Goal: Navigation & Orientation: Find specific page/section

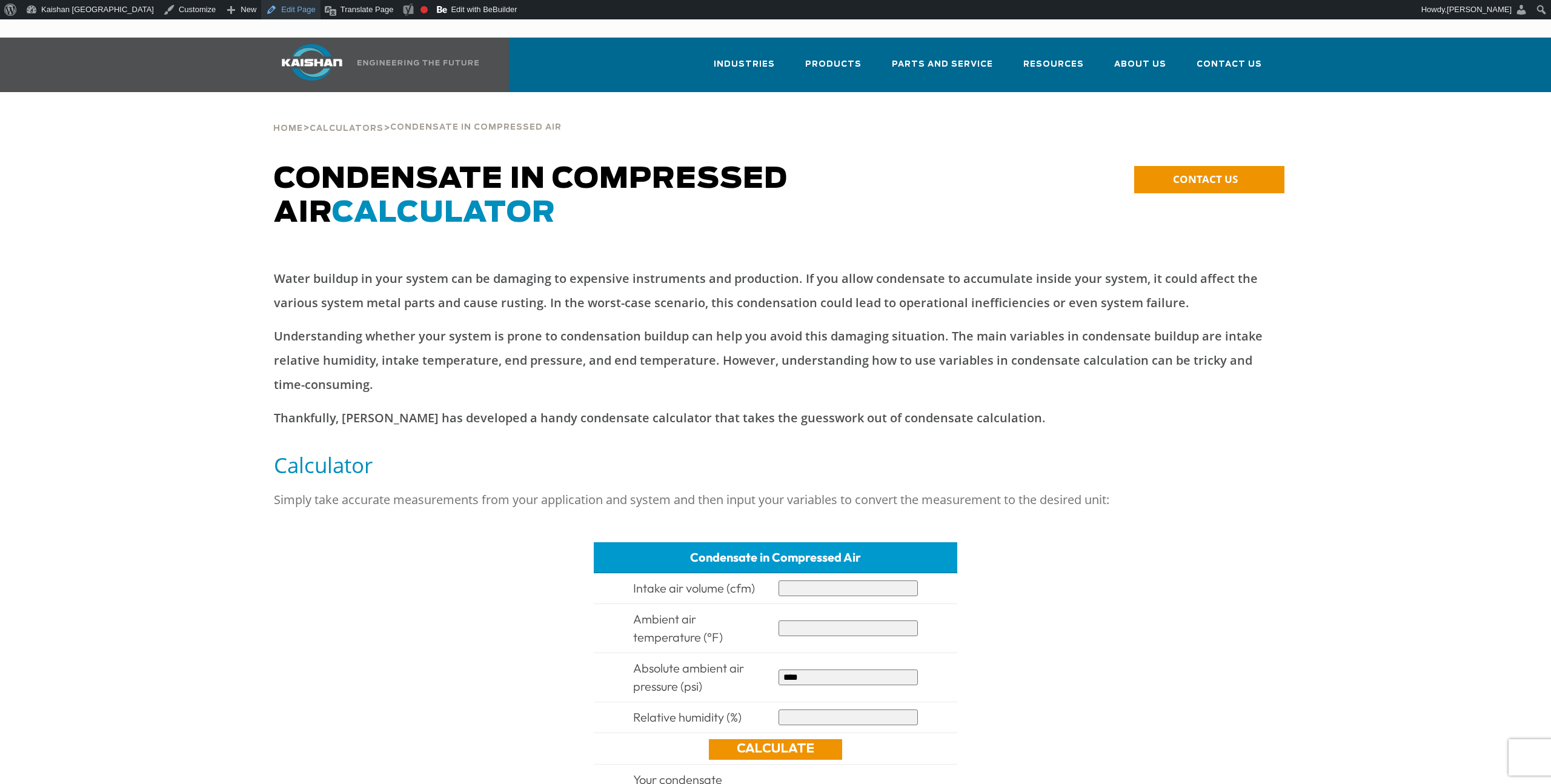
click at [261, 12] on link "Edit Page" at bounding box center [290, 10] width 58 height 19
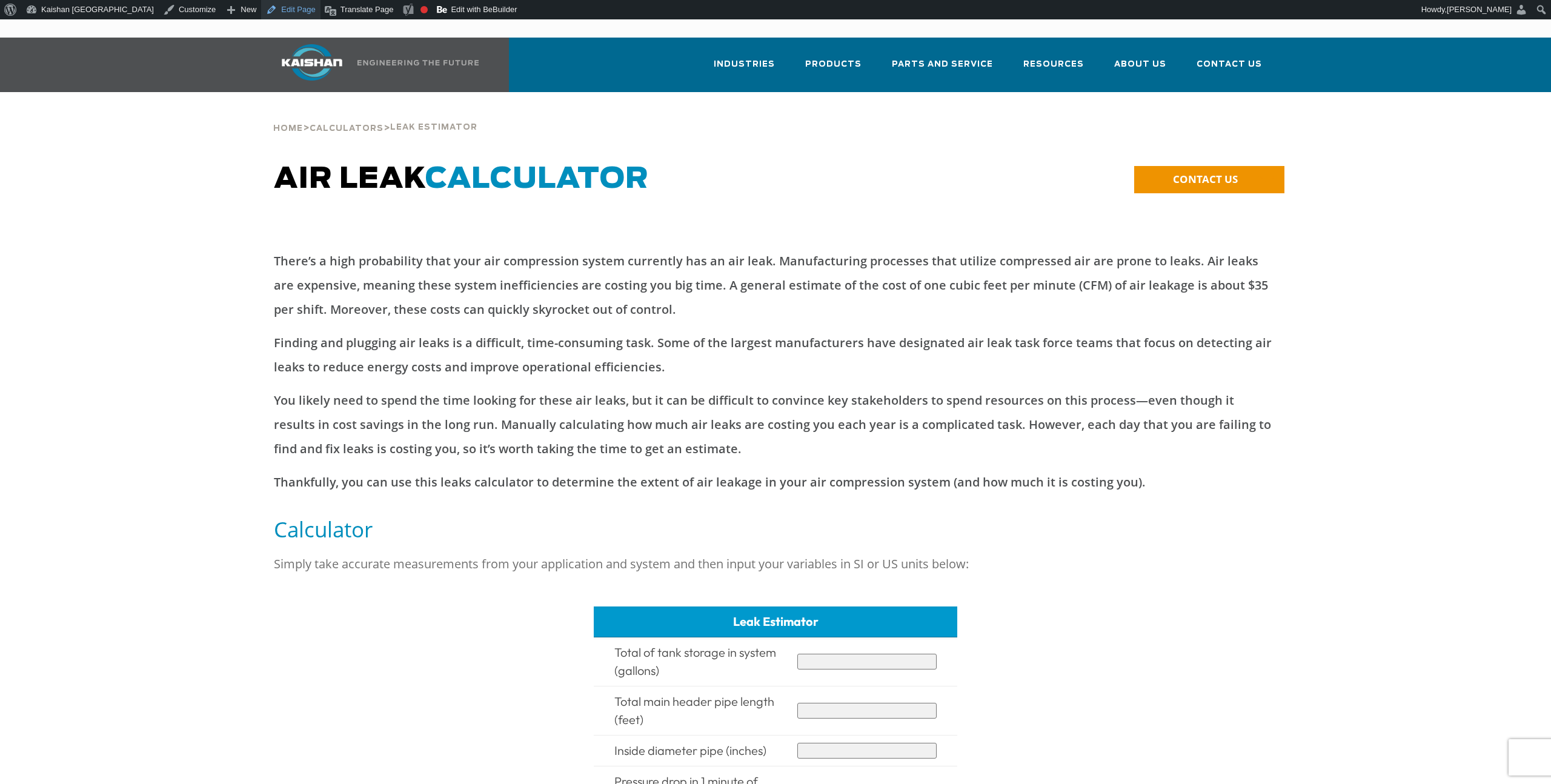
click at [261, 8] on link "Edit Page" at bounding box center [290, 10] width 58 height 19
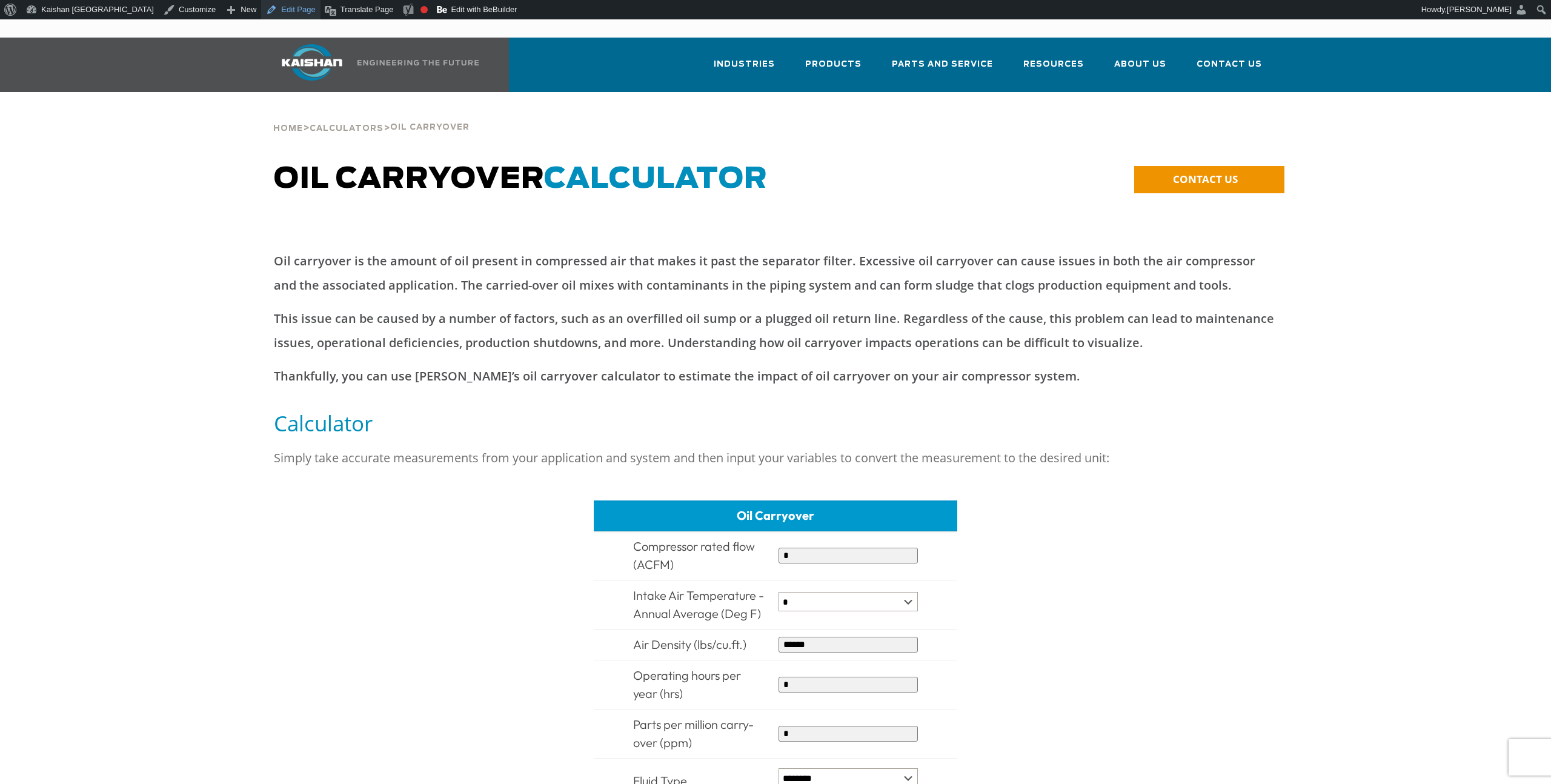
click at [261, 8] on link "Edit Page" at bounding box center [290, 10] width 58 height 19
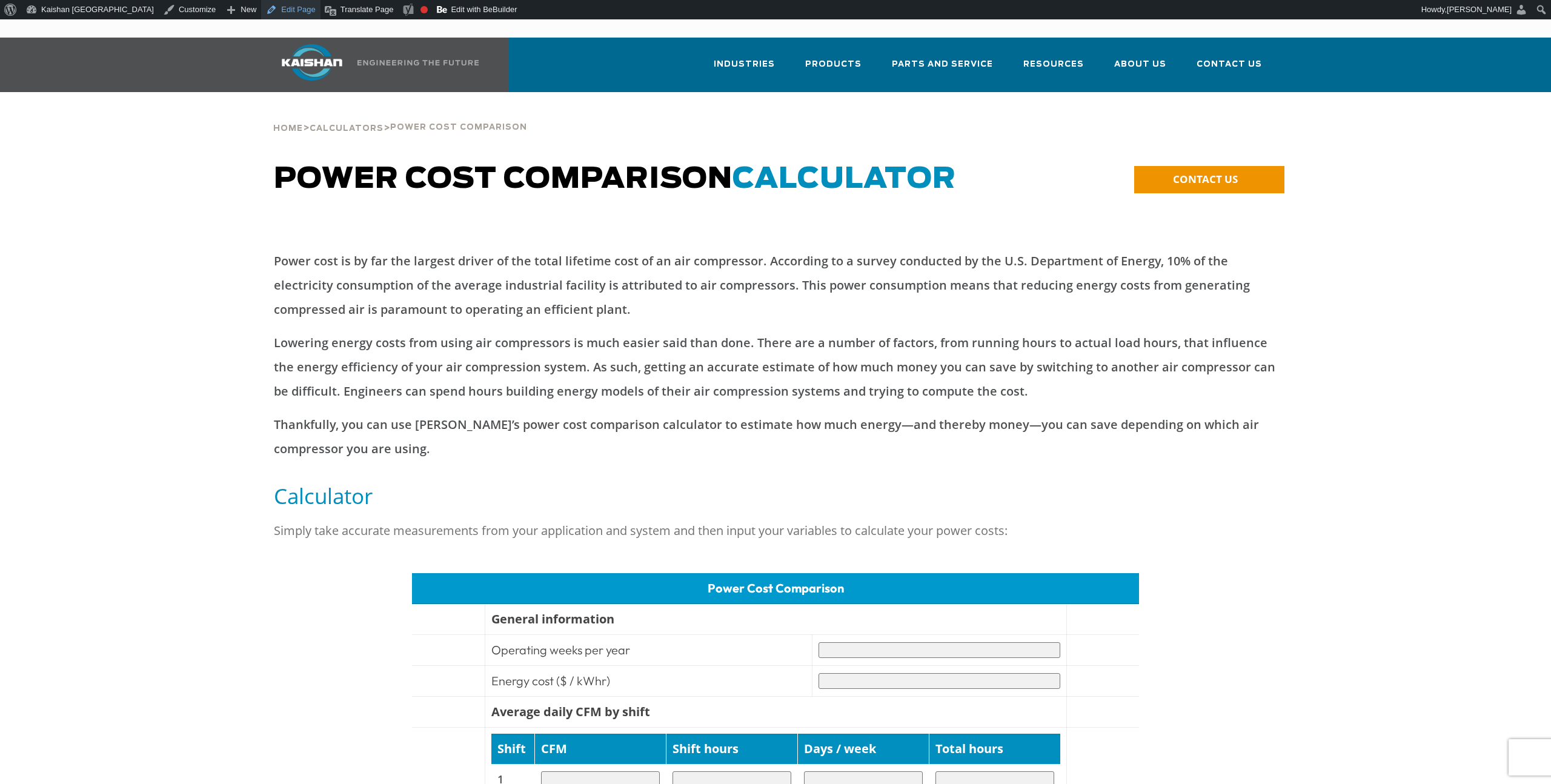
click at [261, 4] on link "Edit Page" at bounding box center [290, 10] width 58 height 19
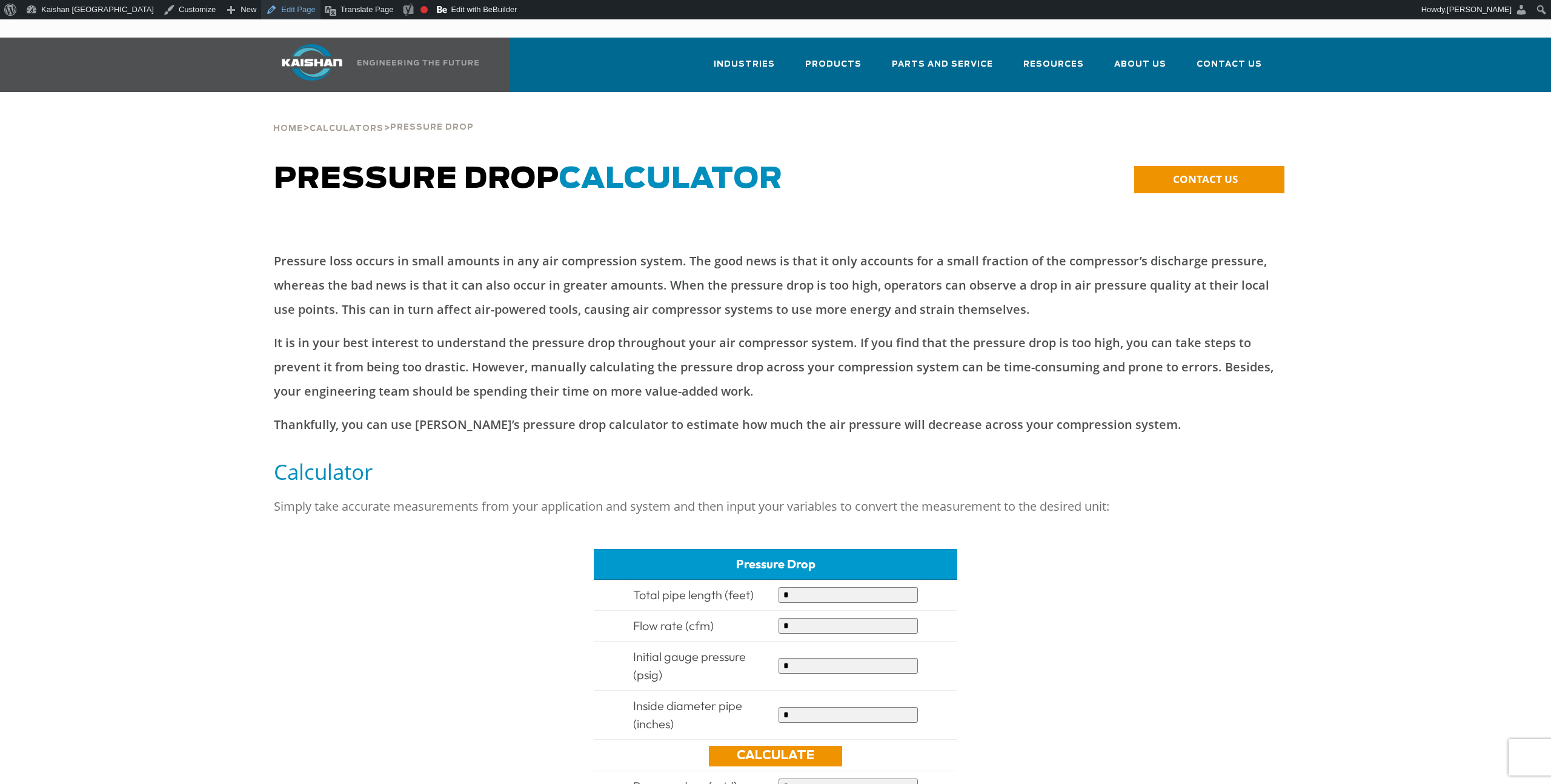
drag, startPoint x: 233, startPoint y: 16, endPoint x: 240, endPoint y: 14, distance: 7.3
click at [261, 16] on link "Edit Page" at bounding box center [290, 10] width 58 height 19
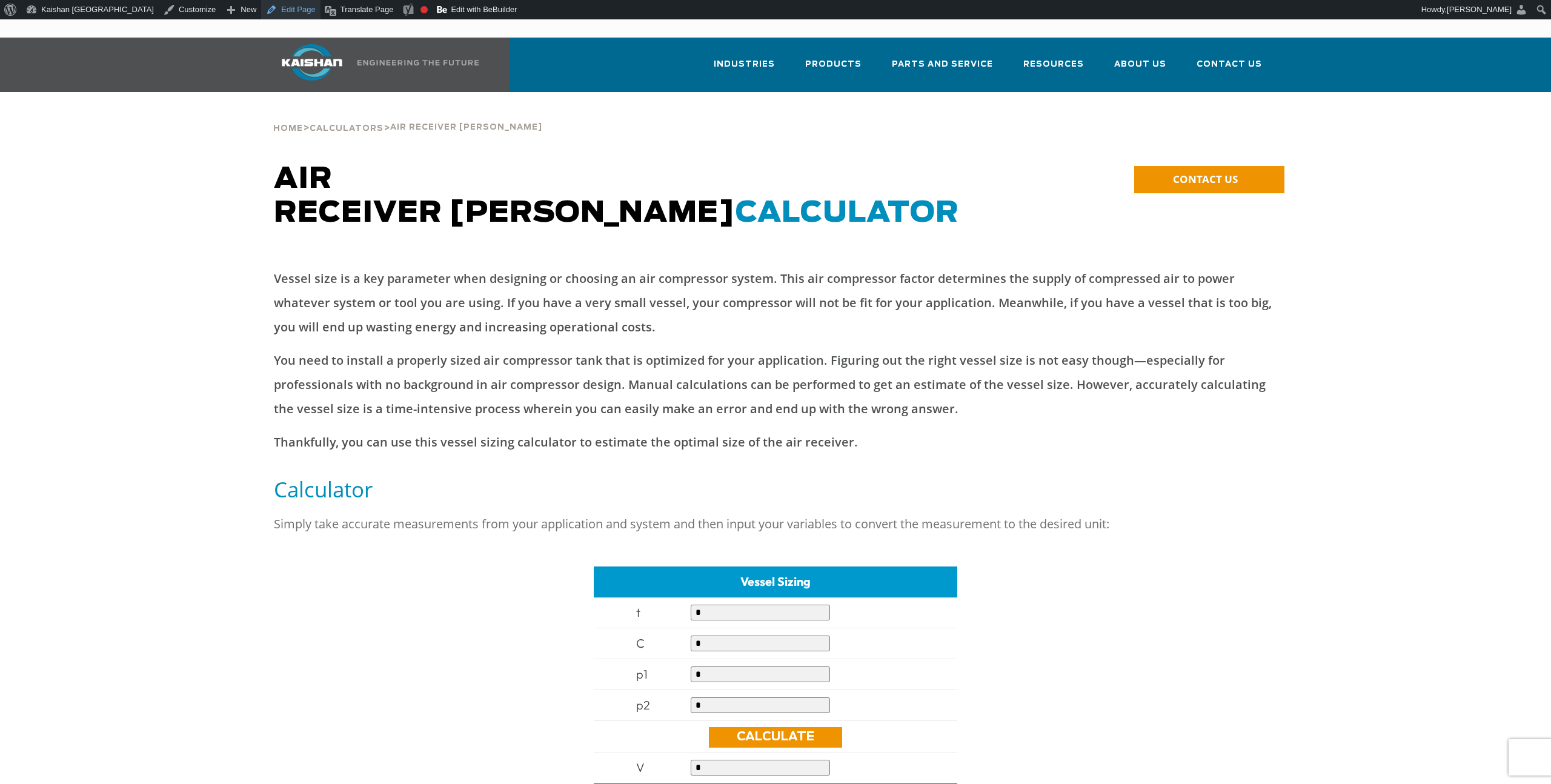
click at [261, 9] on link "Edit Page" at bounding box center [290, 10] width 58 height 19
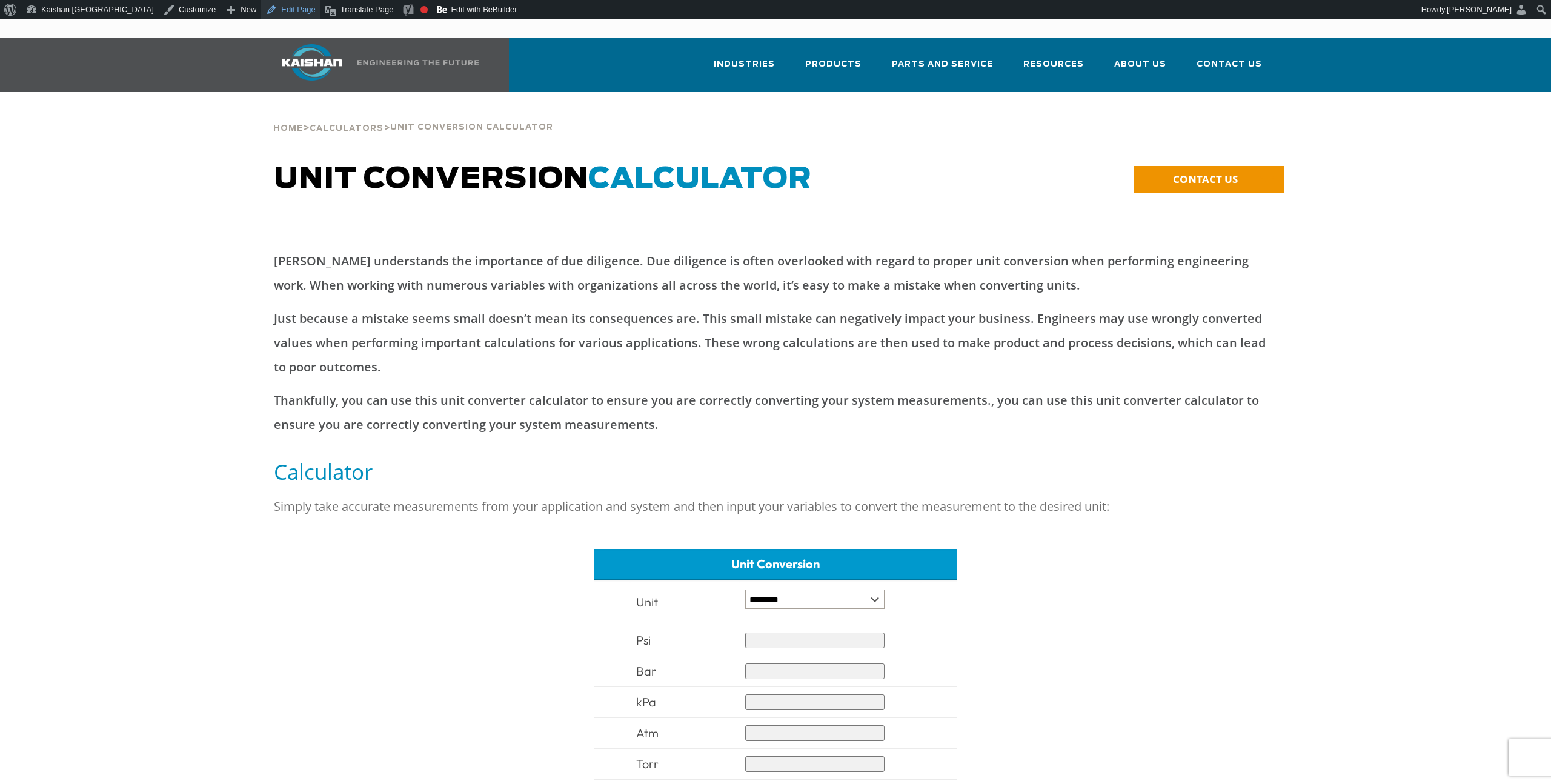
click at [261, 10] on link "Edit Page" at bounding box center [290, 10] width 58 height 19
